Goal: Transaction & Acquisition: Book appointment/travel/reservation

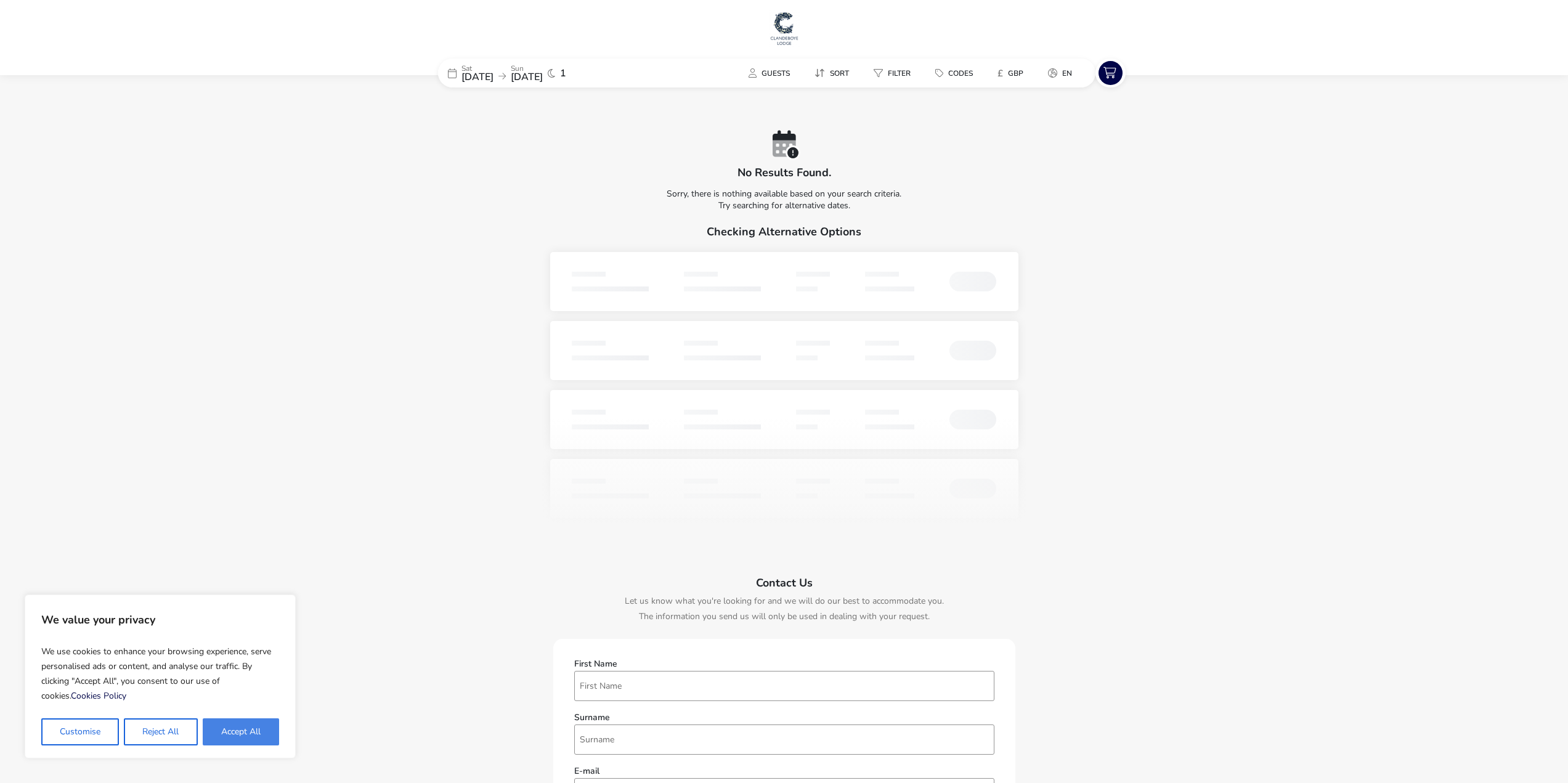
click at [242, 730] on button "Accept All" at bounding box center [241, 732] width 76 height 27
checkbox input "true"
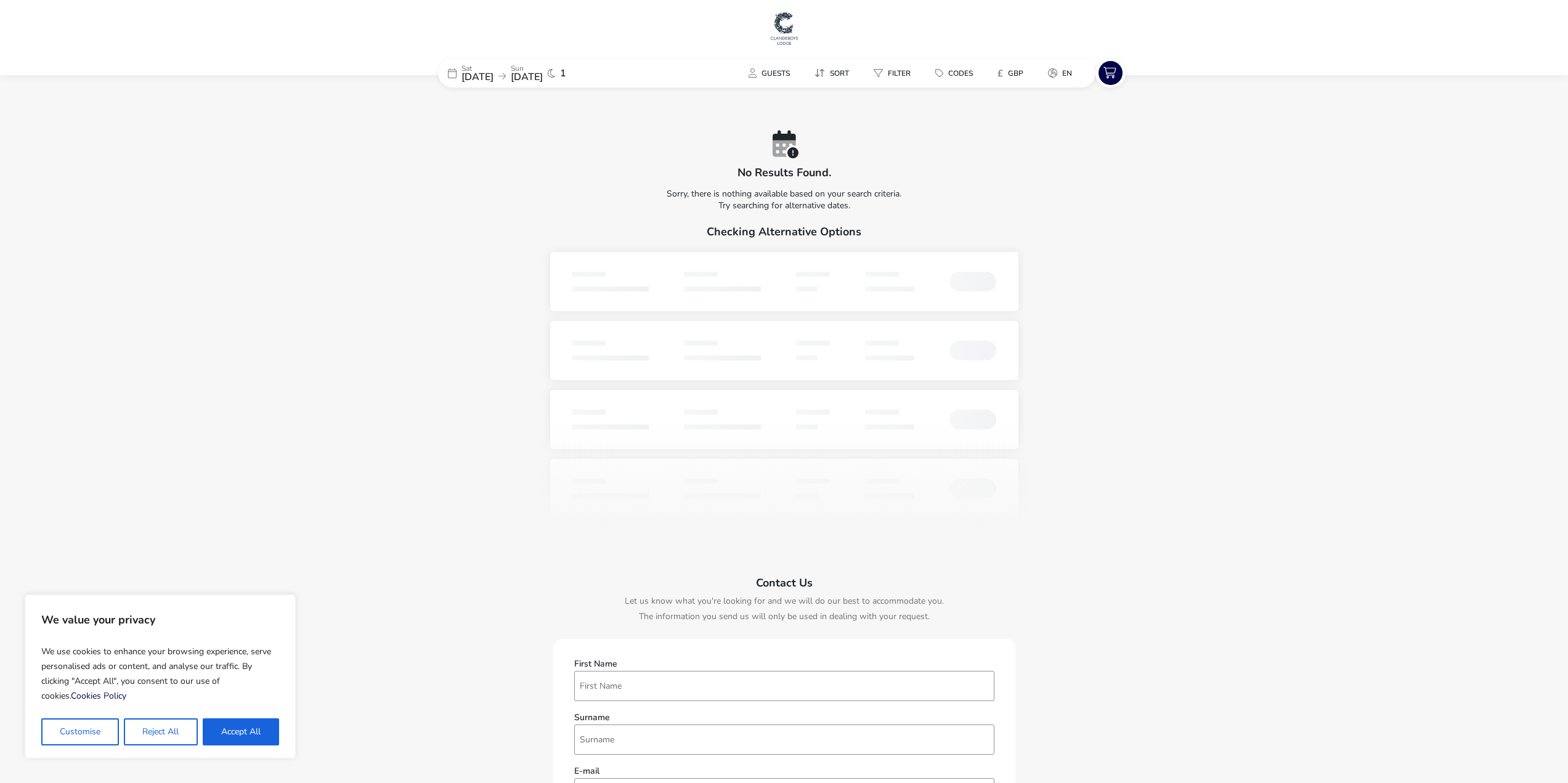
checkbox input "true"
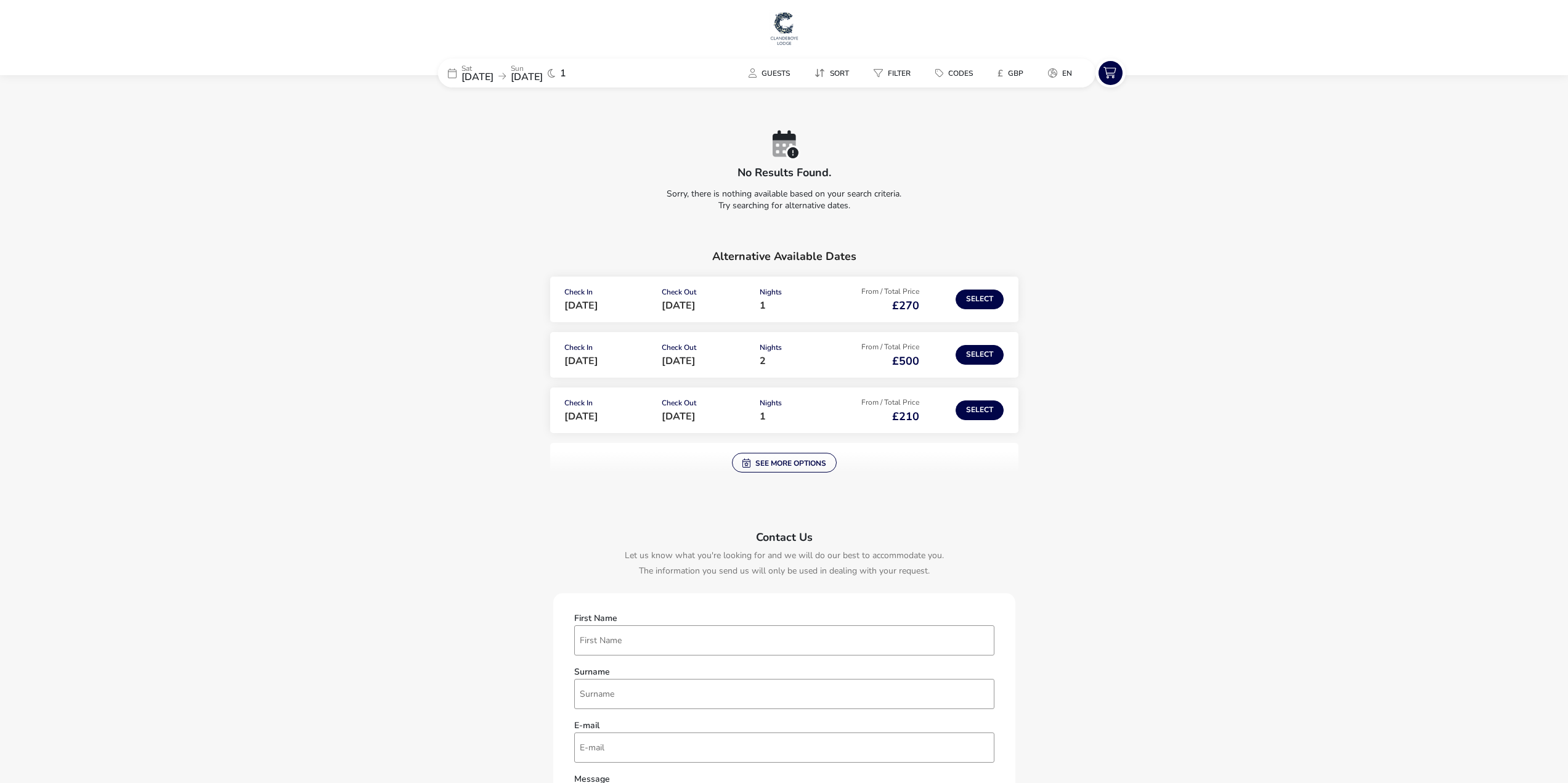
click at [917, 159] on div "No results found. Sorry, there is nothing available based on your search criter…" at bounding box center [784, 173] width 692 height 86
click at [961, 229] on naf-no-accommodations-available "No results found. Sorry, there is nothing available based on your search criter…" at bounding box center [784, 580] width 692 height 899
click at [781, 27] on img at bounding box center [784, 28] width 31 height 37
